Goal: Information Seeking & Learning: Learn about a topic

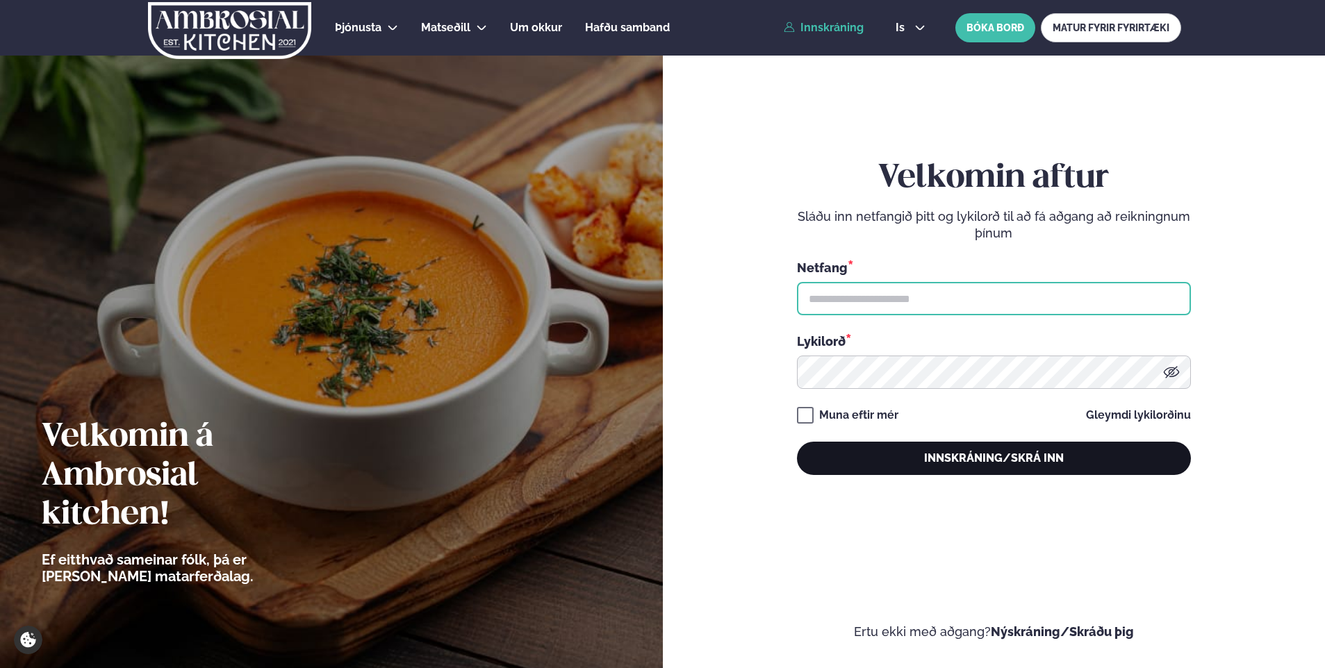
type input "**********"
click at [958, 454] on button "Innskráning/Skrá inn" at bounding box center [994, 458] width 394 height 33
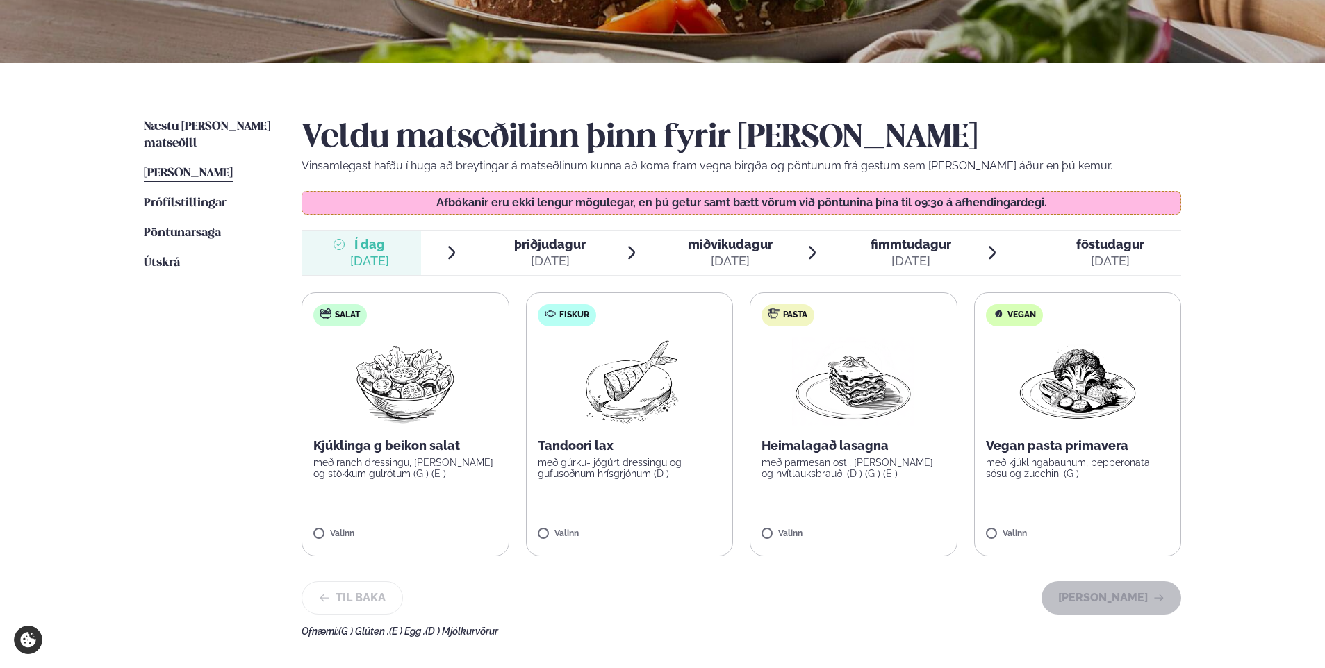
scroll to position [417, 0]
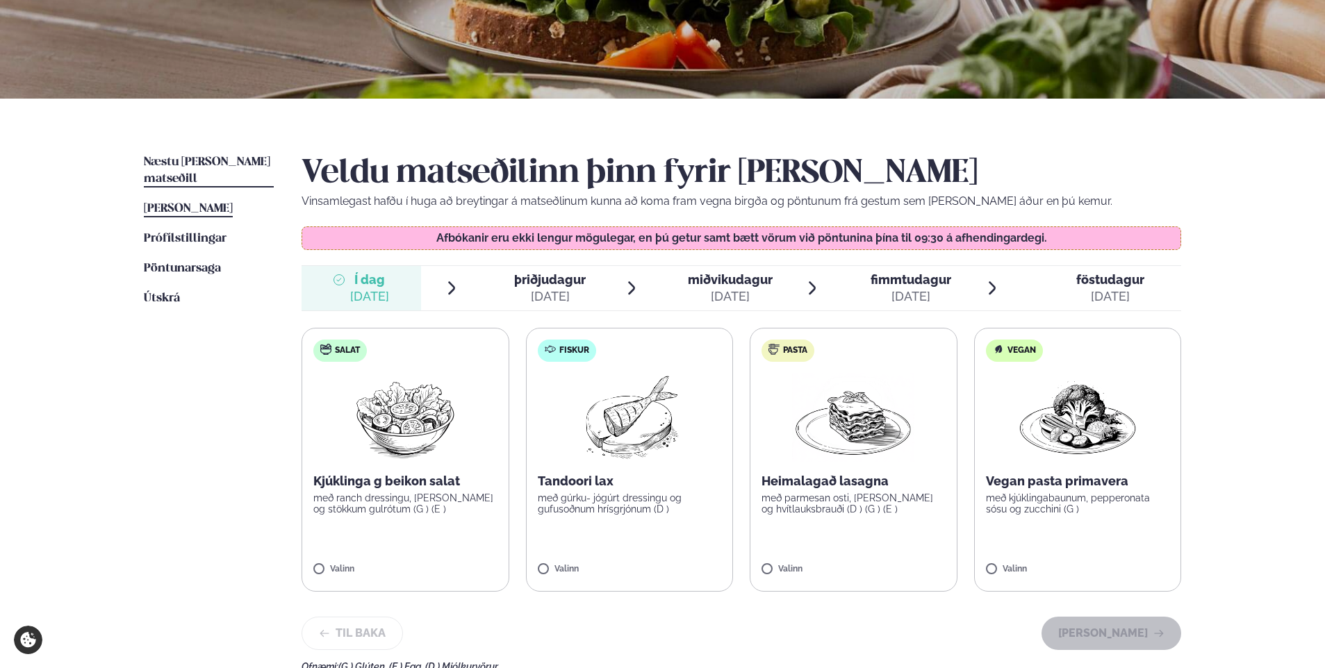
click at [238, 165] on span "Næstu [PERSON_NAME] matseðill" at bounding box center [207, 170] width 126 height 28
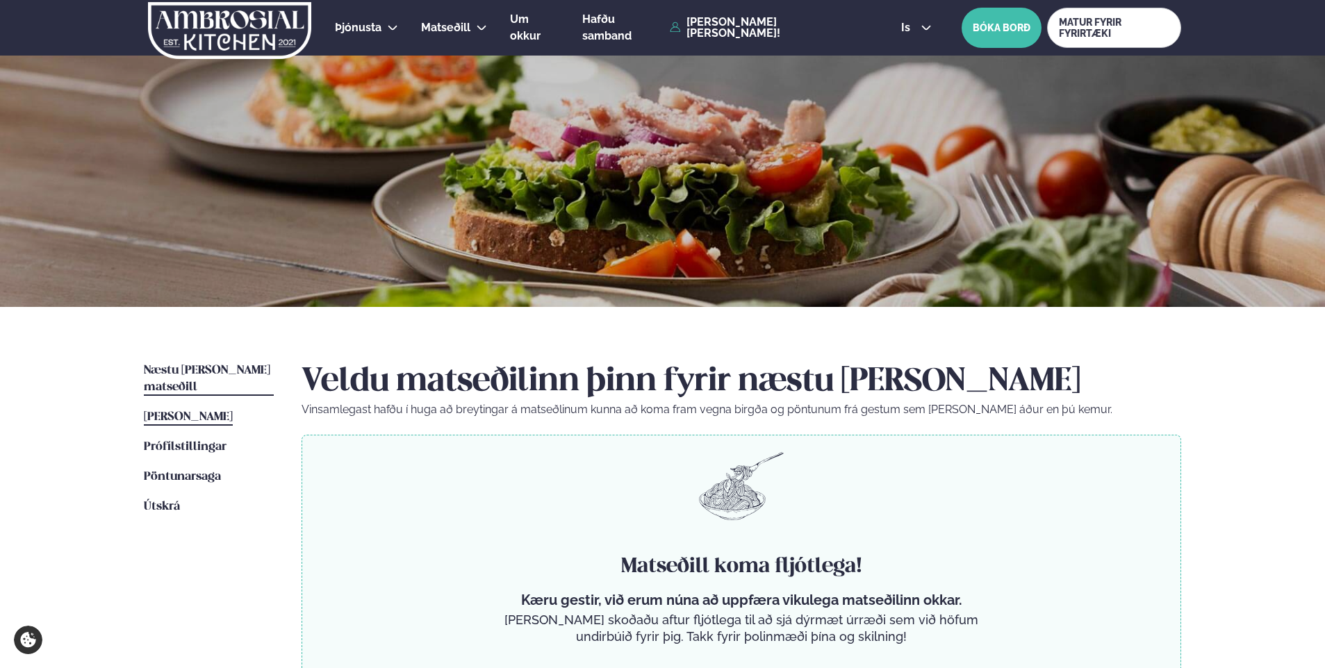
click at [199, 409] on link "[PERSON_NAME] matseðill [PERSON_NAME]" at bounding box center [188, 417] width 89 height 17
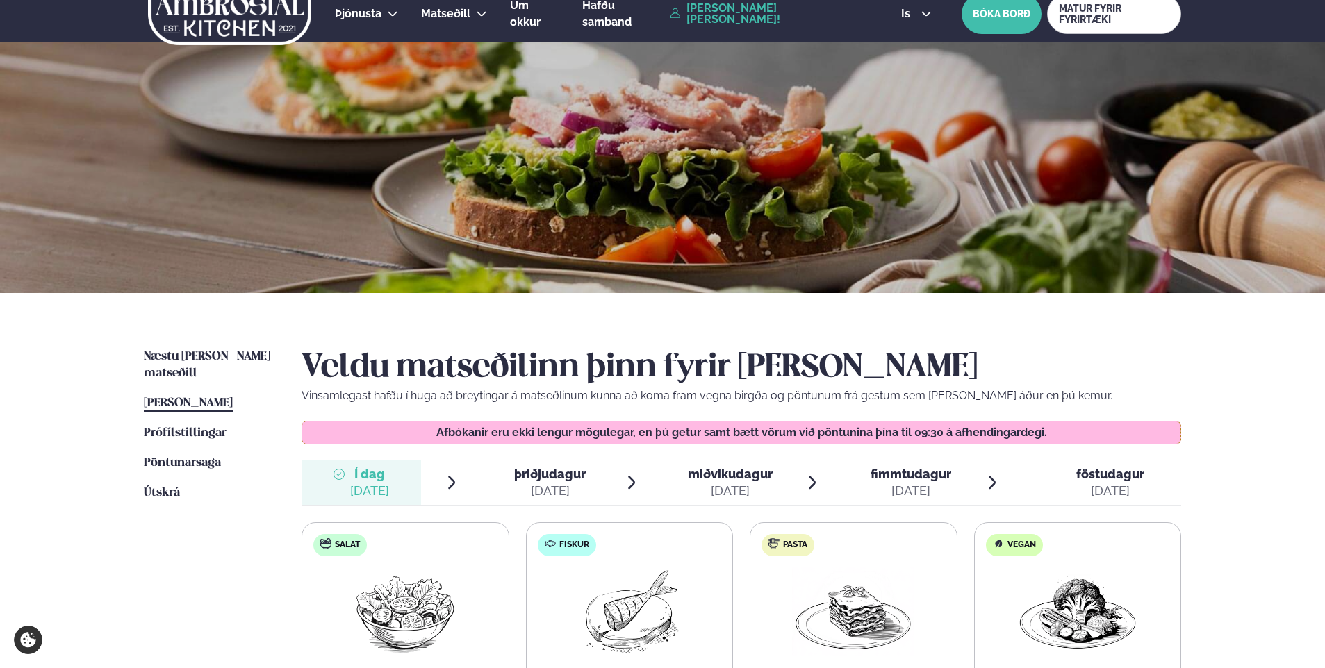
scroll to position [347, 0]
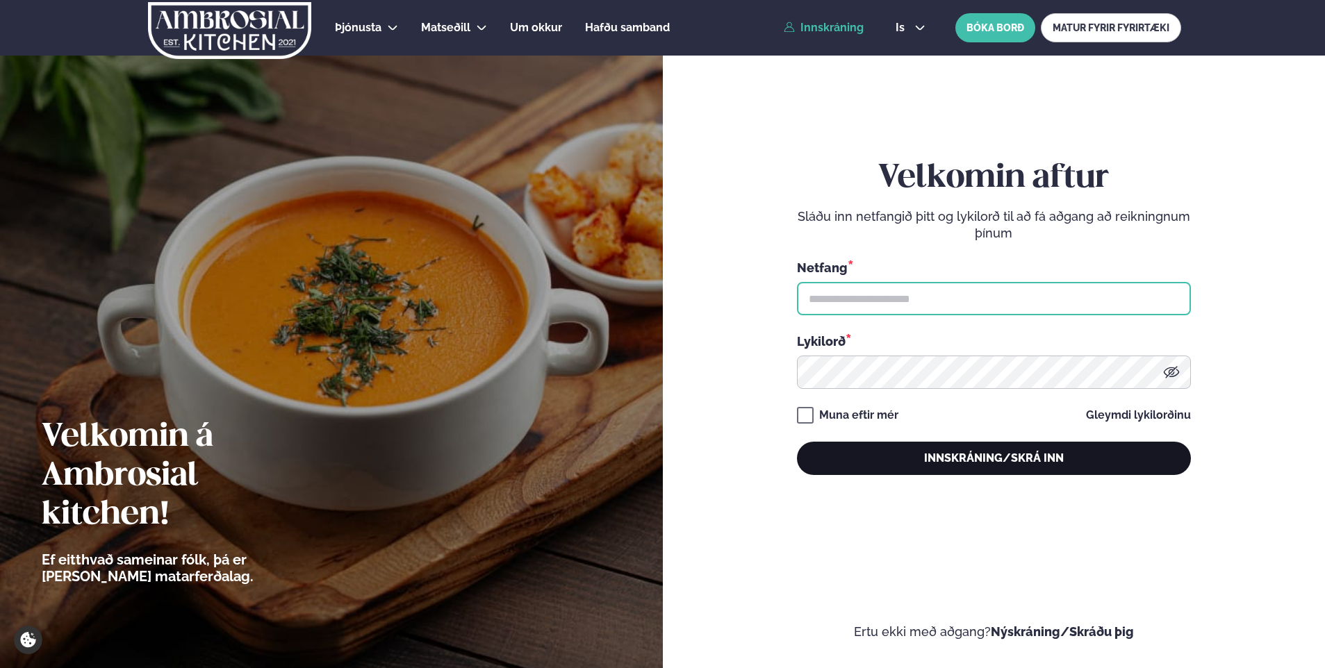
type input "**********"
click at [914, 465] on button "Innskráning/Skrá inn" at bounding box center [994, 458] width 394 height 33
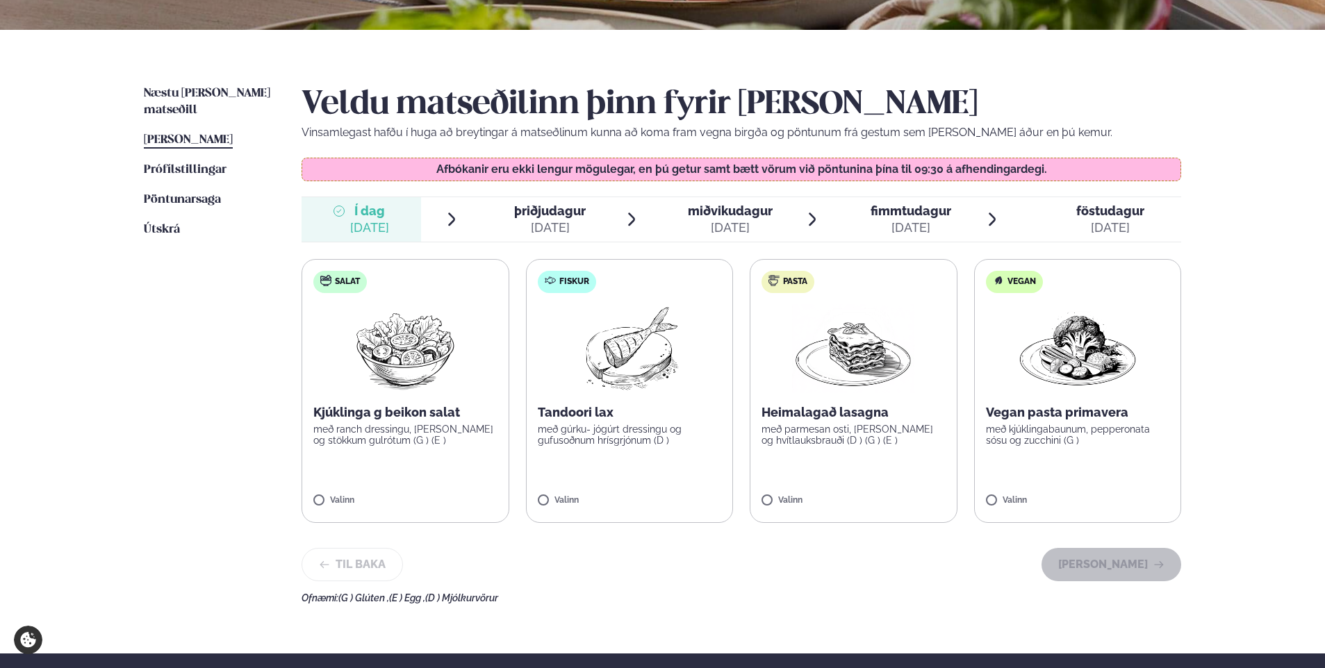
scroll to position [278, 0]
click at [403, 381] on img at bounding box center [405, 348] width 123 height 89
click at [1151, 567] on button "[PERSON_NAME]" at bounding box center [1112, 564] width 140 height 33
